Goal: Check status: Check status

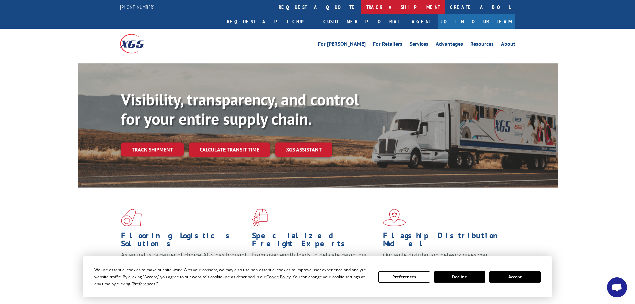
click at [361, 11] on link "track a shipment" at bounding box center [403, 7] width 84 height 14
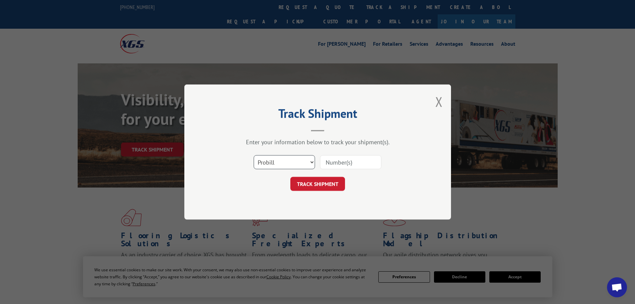
click at [286, 157] on select "Select category... Probill BOL PO" at bounding box center [284, 162] width 61 height 14
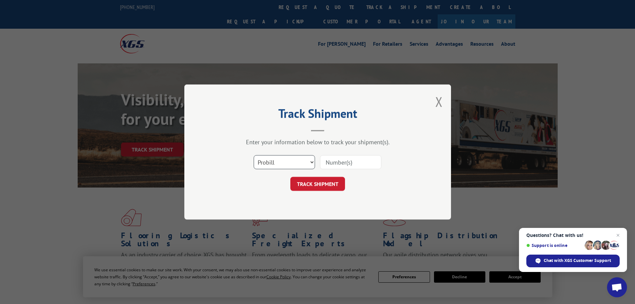
select select "po"
click at [254, 155] on select "Select category... Probill BOL PO" at bounding box center [284, 162] width 61 height 14
paste input "PO #23407240"
click at [337, 162] on input "PO #23407240" at bounding box center [350, 162] width 61 height 14
drag, startPoint x: 321, startPoint y: 156, endPoint x: 266, endPoint y: 154, distance: 55.4
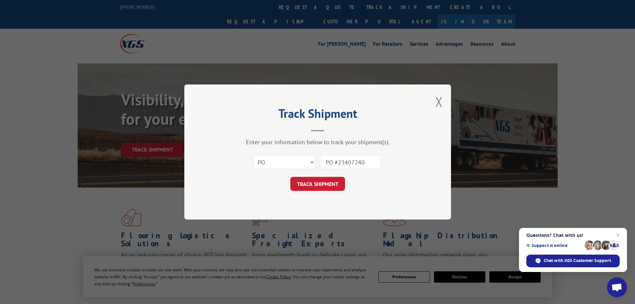
click at [266, 154] on div "Select category... Probill BOL PO PO #23407240" at bounding box center [318, 162] width 200 height 22
type input "23502430"
click at [290, 177] on button "TRACK SHIPMENT" at bounding box center [317, 184] width 55 height 14
